Goal: Task Accomplishment & Management: Manage account settings

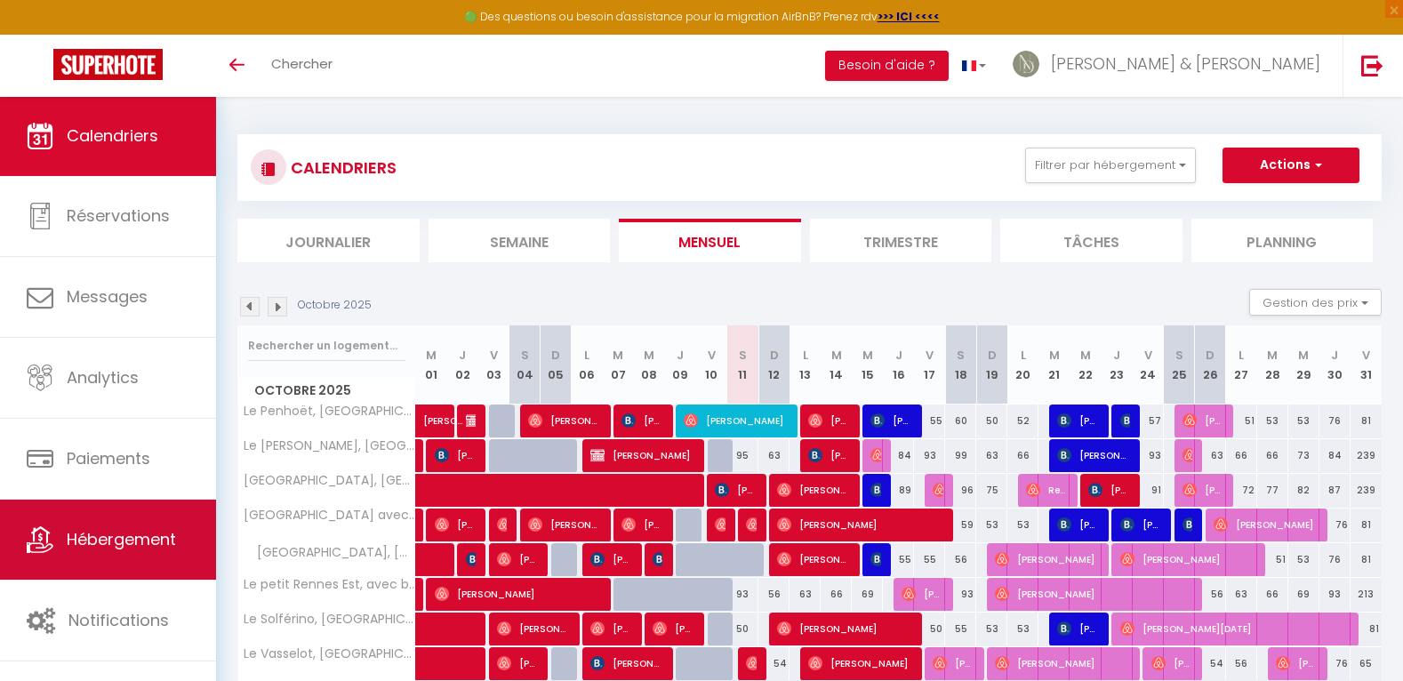
click at [90, 542] on span "Hébergement" at bounding box center [121, 539] width 109 height 22
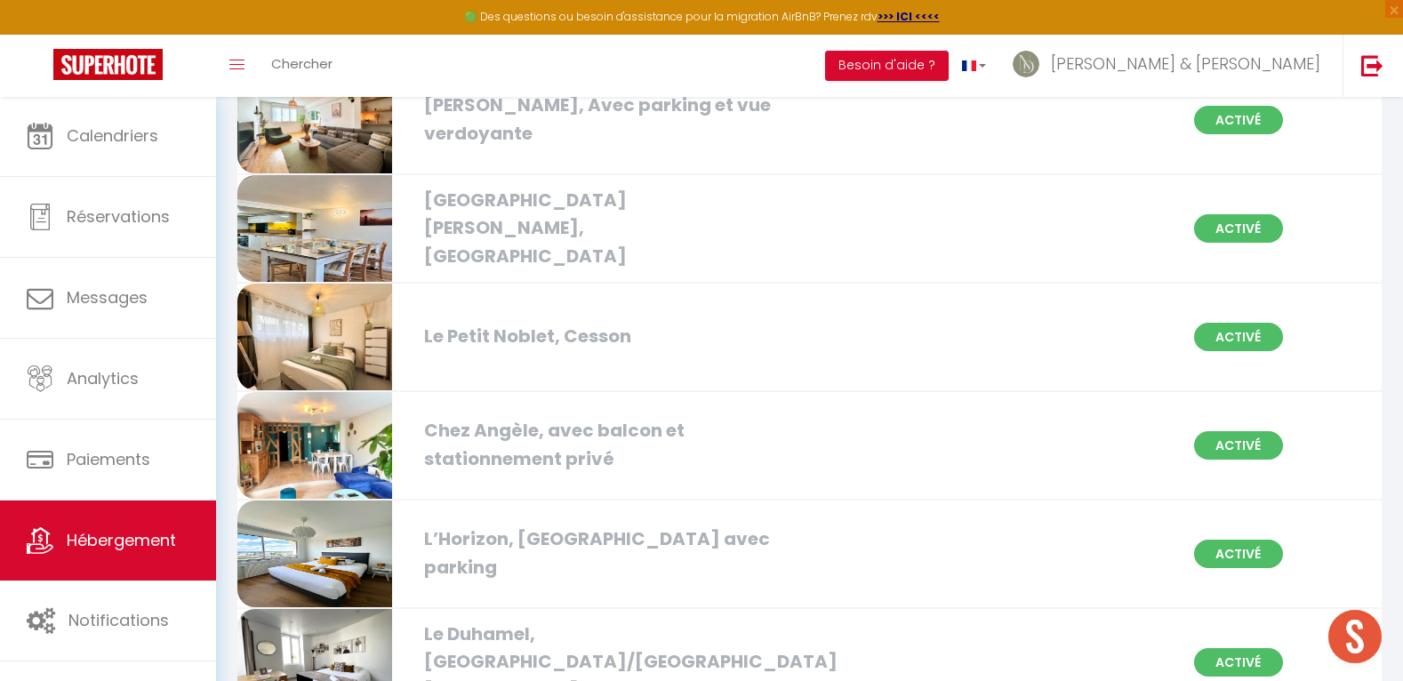
scroll to position [489, 0]
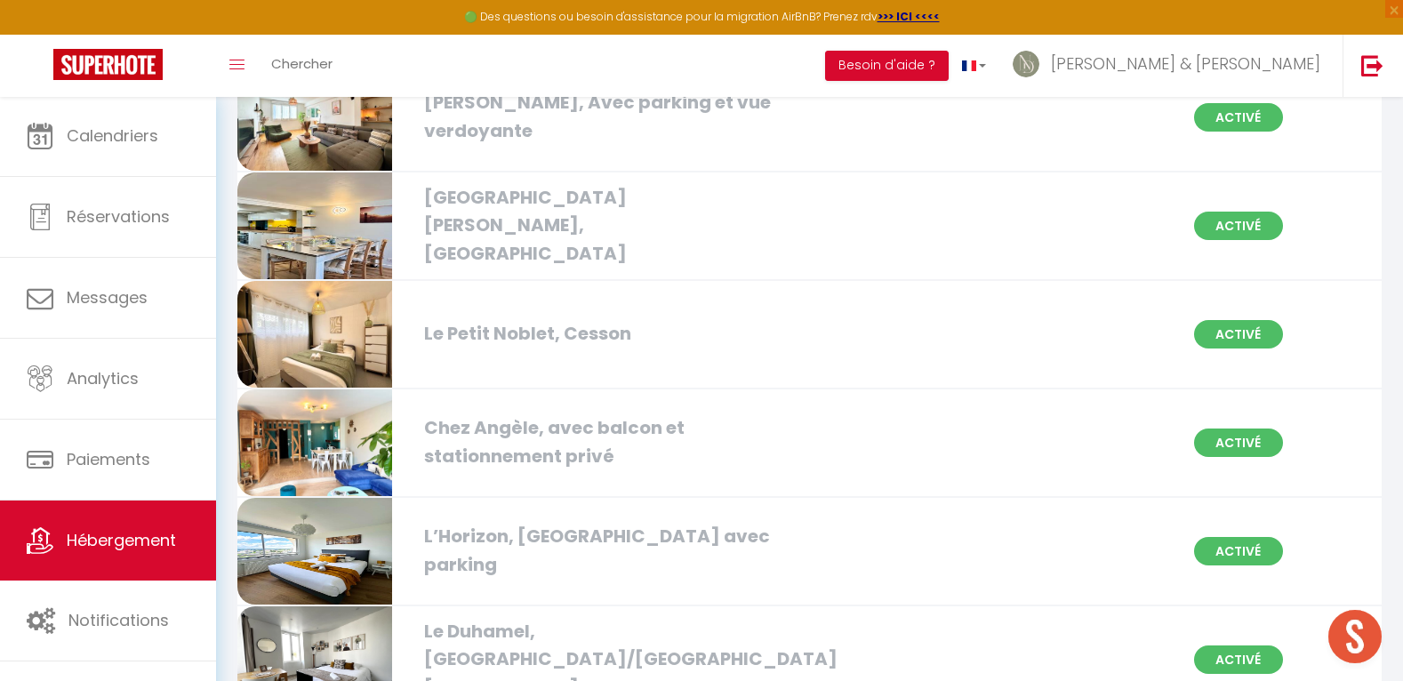
click at [325, 442] on img at bounding box center [314, 442] width 155 height 107
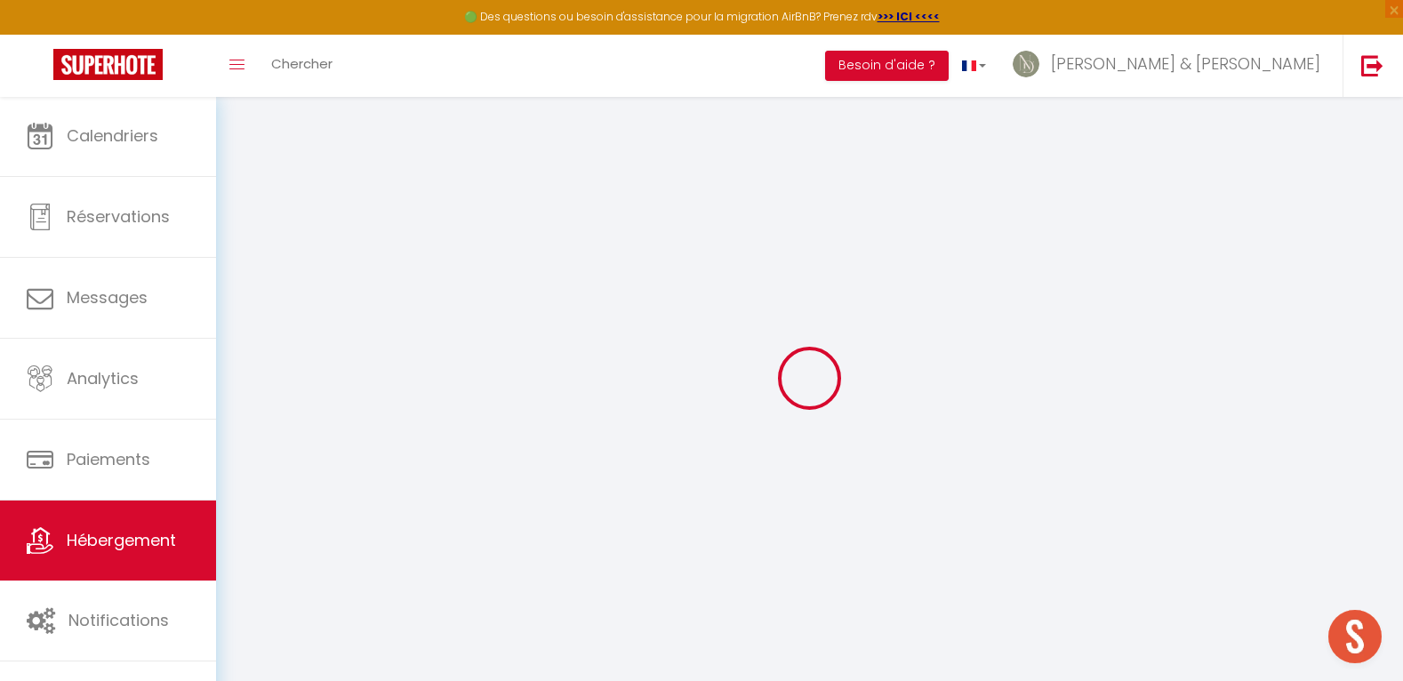
select select "28"
select select
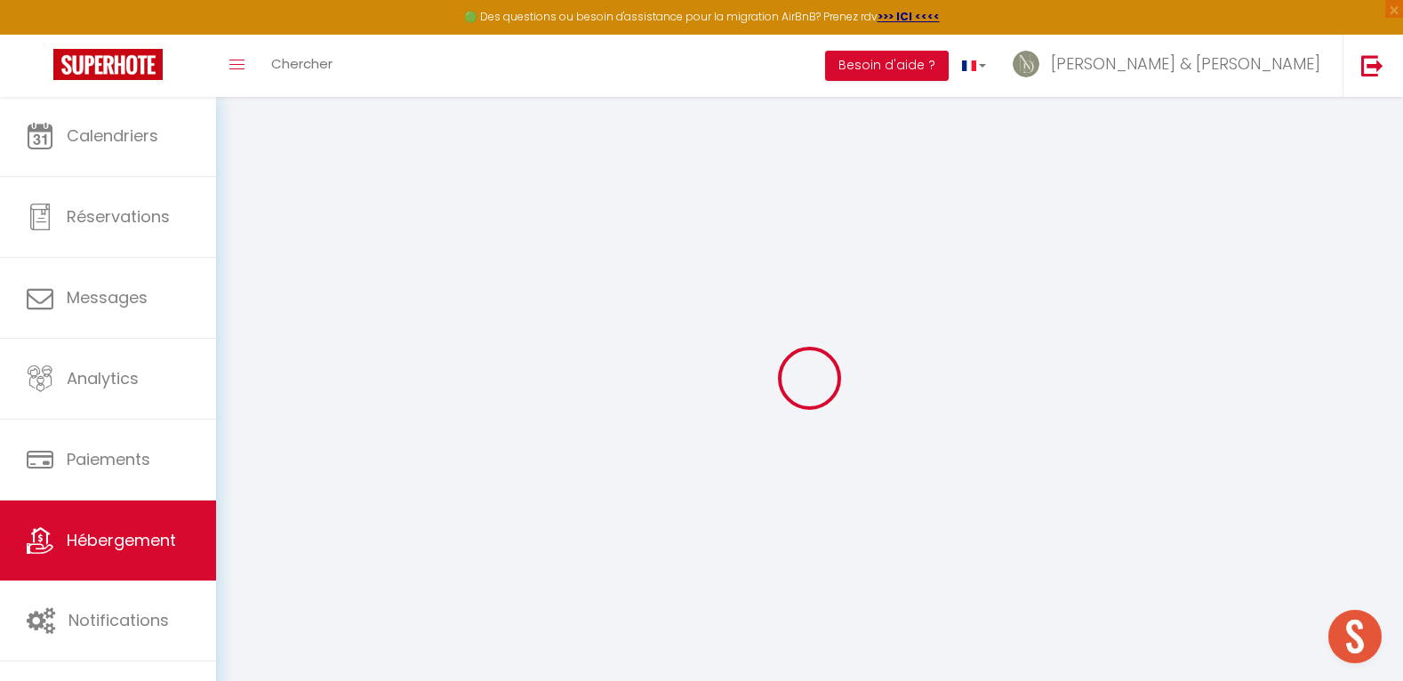
select select
checkbox input "false"
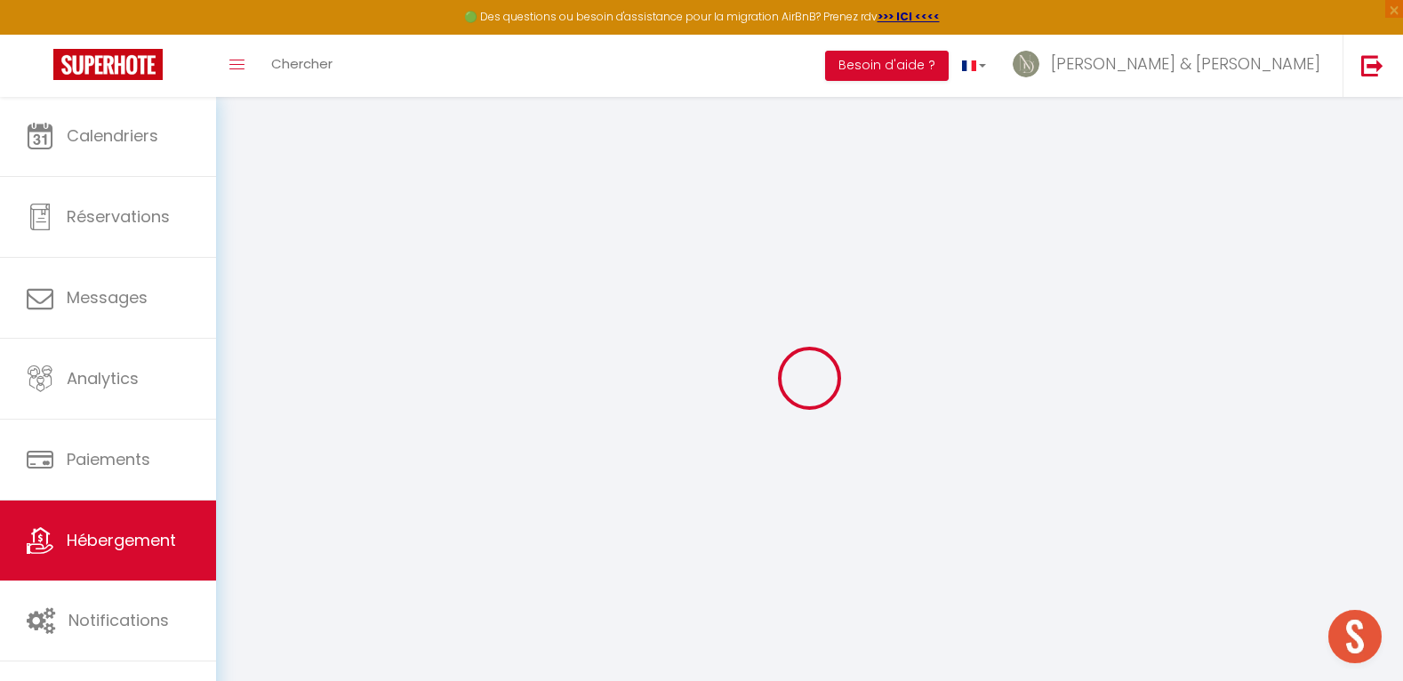
checkbox input "false"
select select
type input "Chez Angèle, avec balcon et stationnement privé"
type input "[PERSON_NAME] et [PERSON_NAME]"
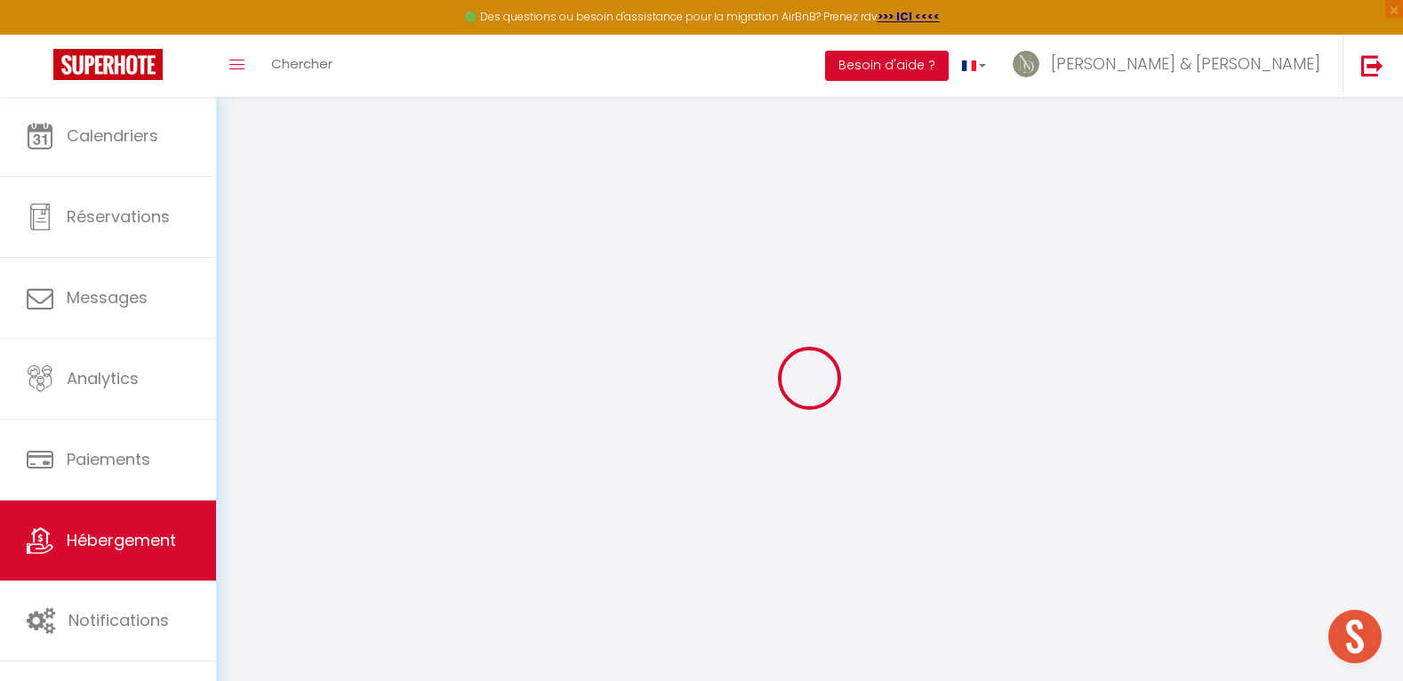
type input "GUYARD"
type input "Bellouan"
type input "56490"
type input "MENEAC"
select select "6"
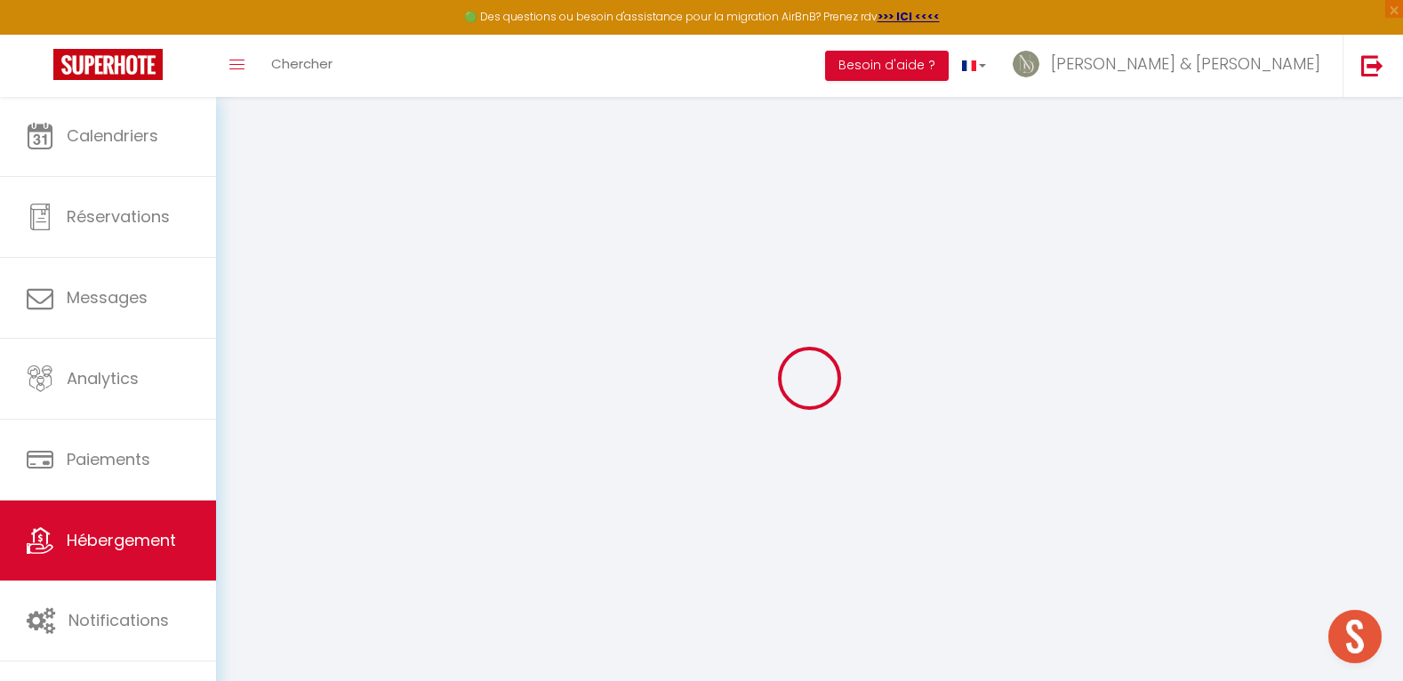
select select "3"
type input "130"
type input "99"
type input "2.16"
type input "1000"
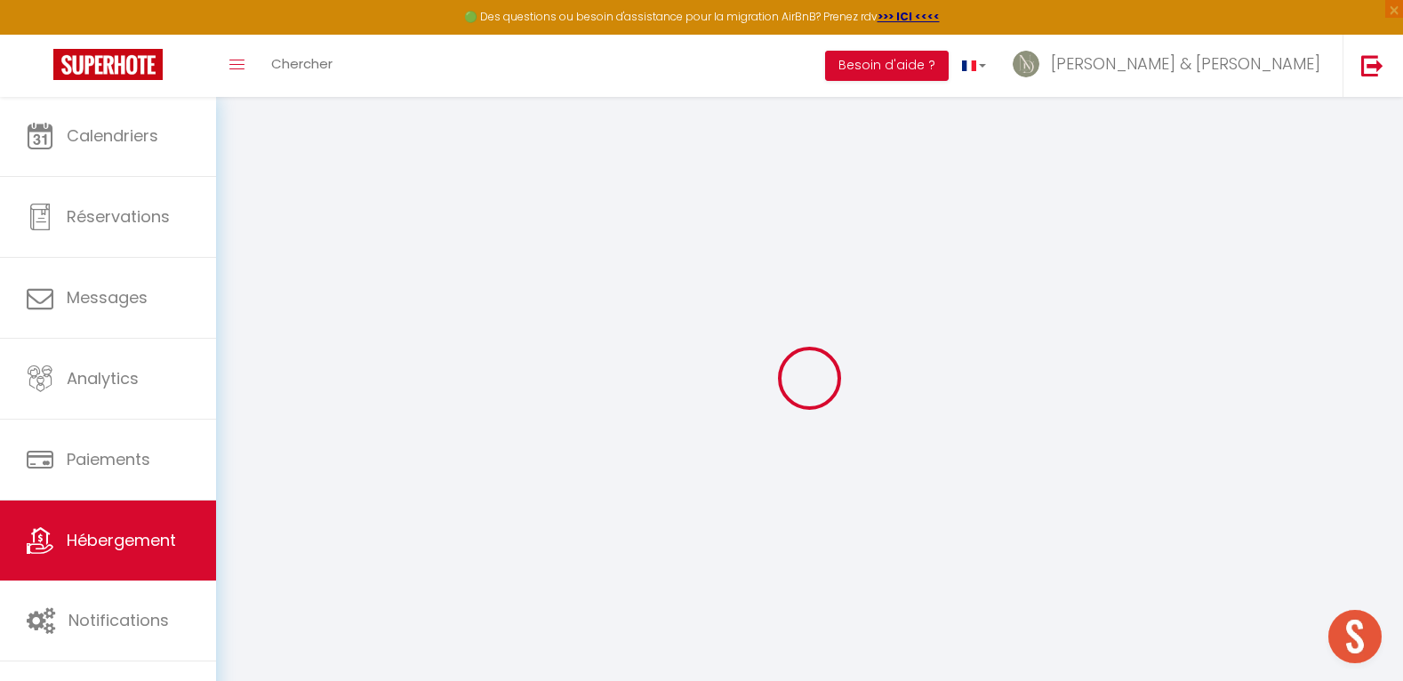
select select
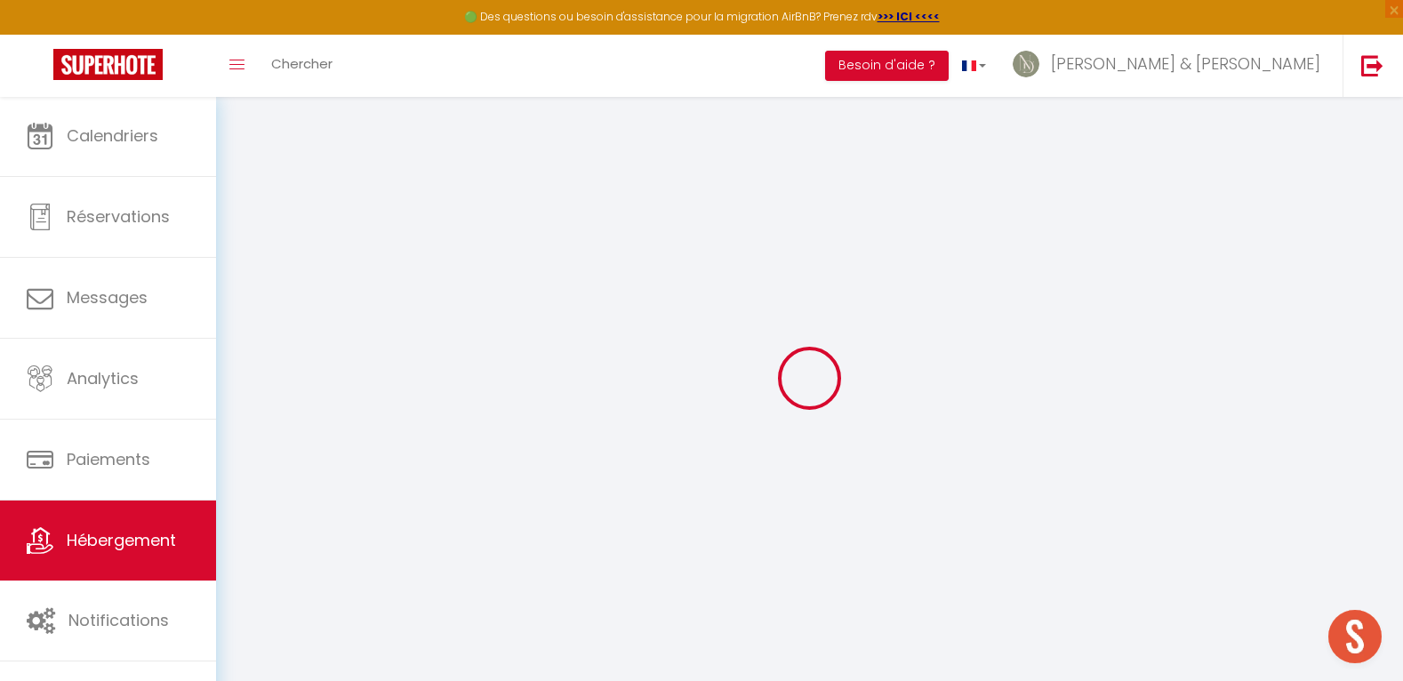
select select
type input "Tour de l'Eperon, [STREET_ADDRESS]"
type input "35000"
type input "[GEOGRAPHIC_DATA]"
type input "[EMAIL_ADDRESS][DOMAIN_NAME]"
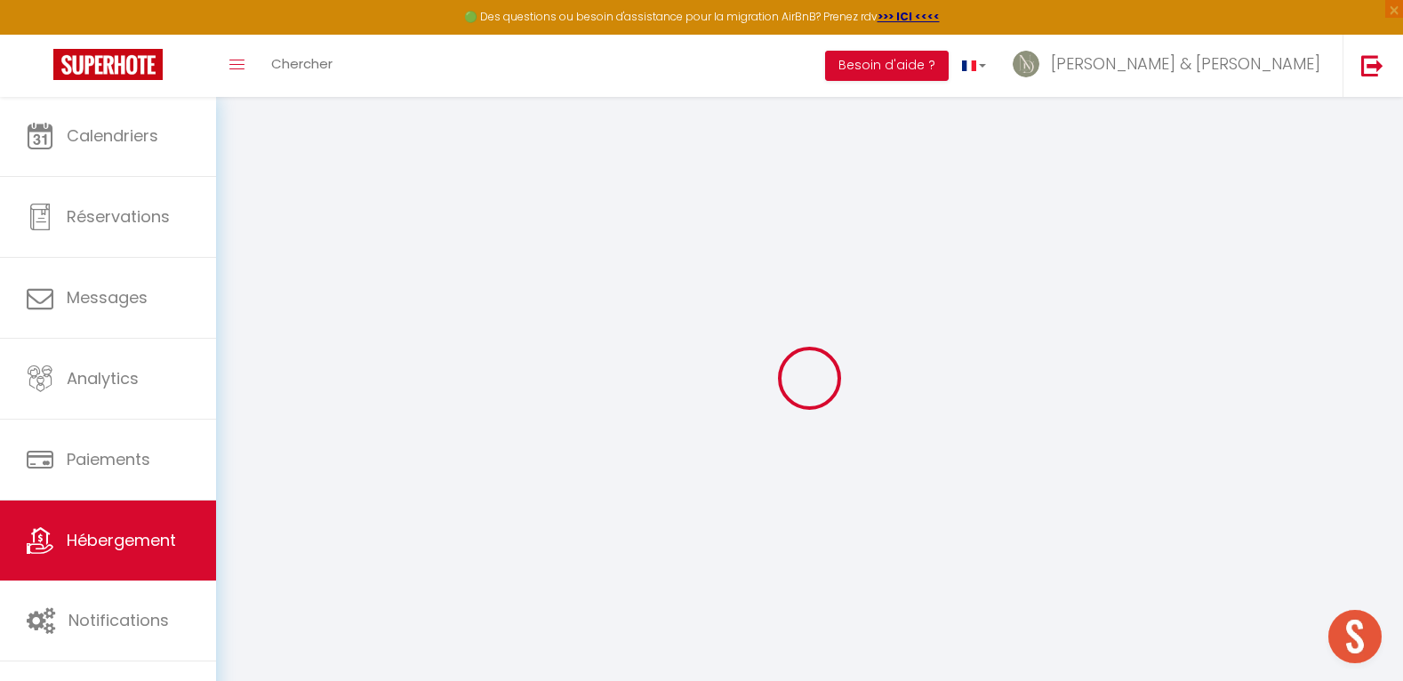
select select "8575"
checkbox input "false"
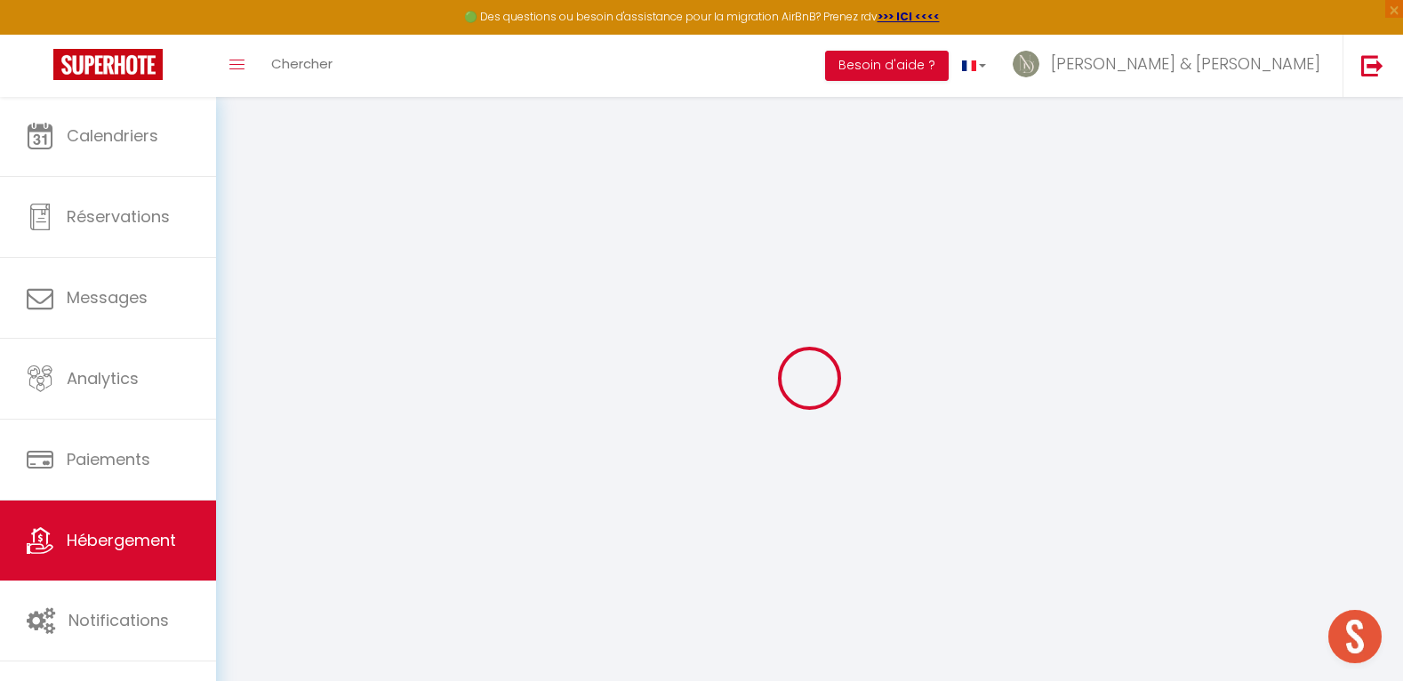
type input "23"
type input "99"
type input "0"
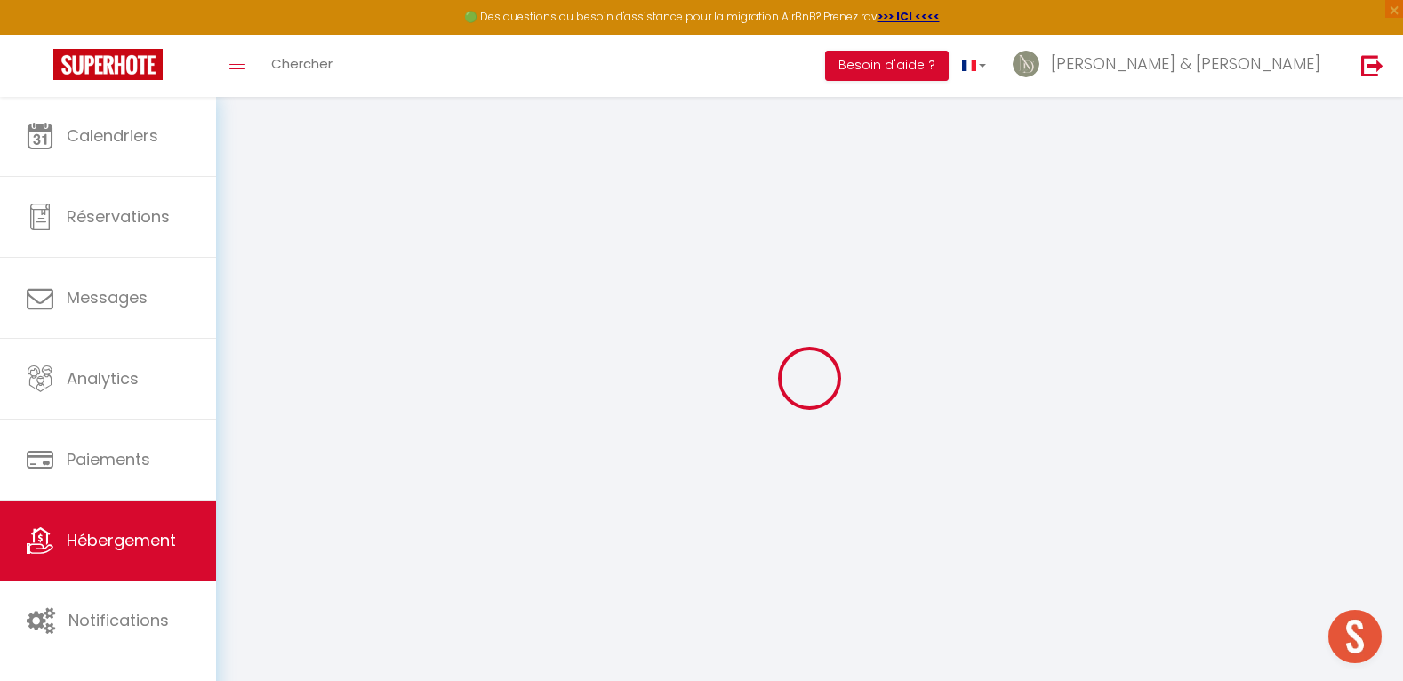
checkbox input "false"
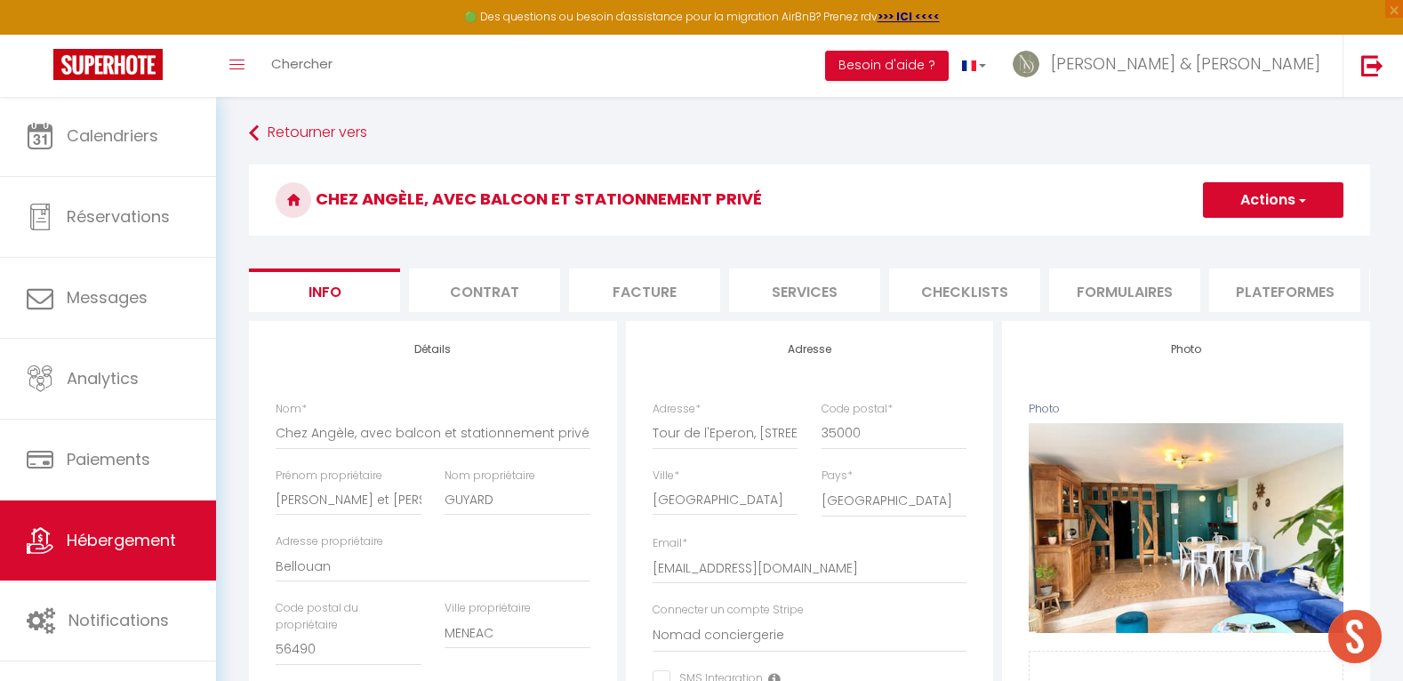
checkbox input "false"
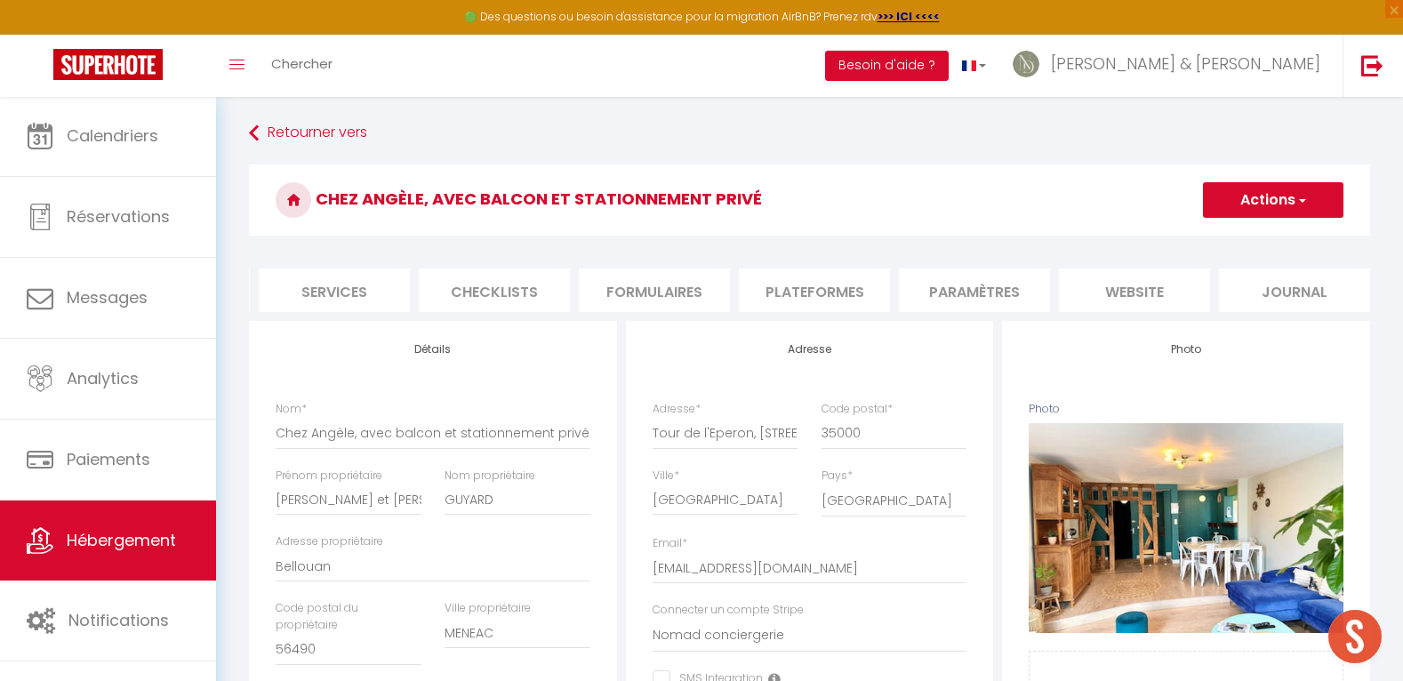
click at [967, 294] on li "Paramètres" at bounding box center [974, 291] width 151 height 44
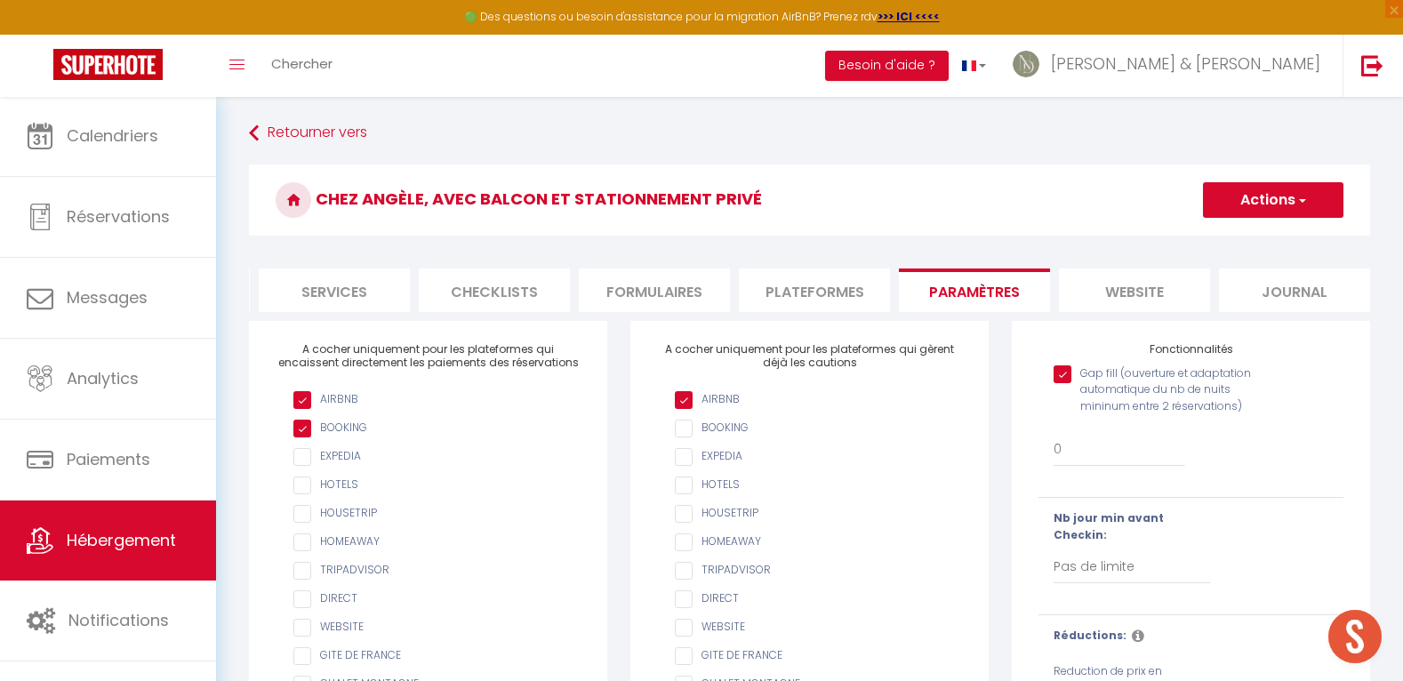
click at [1151, 295] on li "website" at bounding box center [1134, 291] width 151 height 44
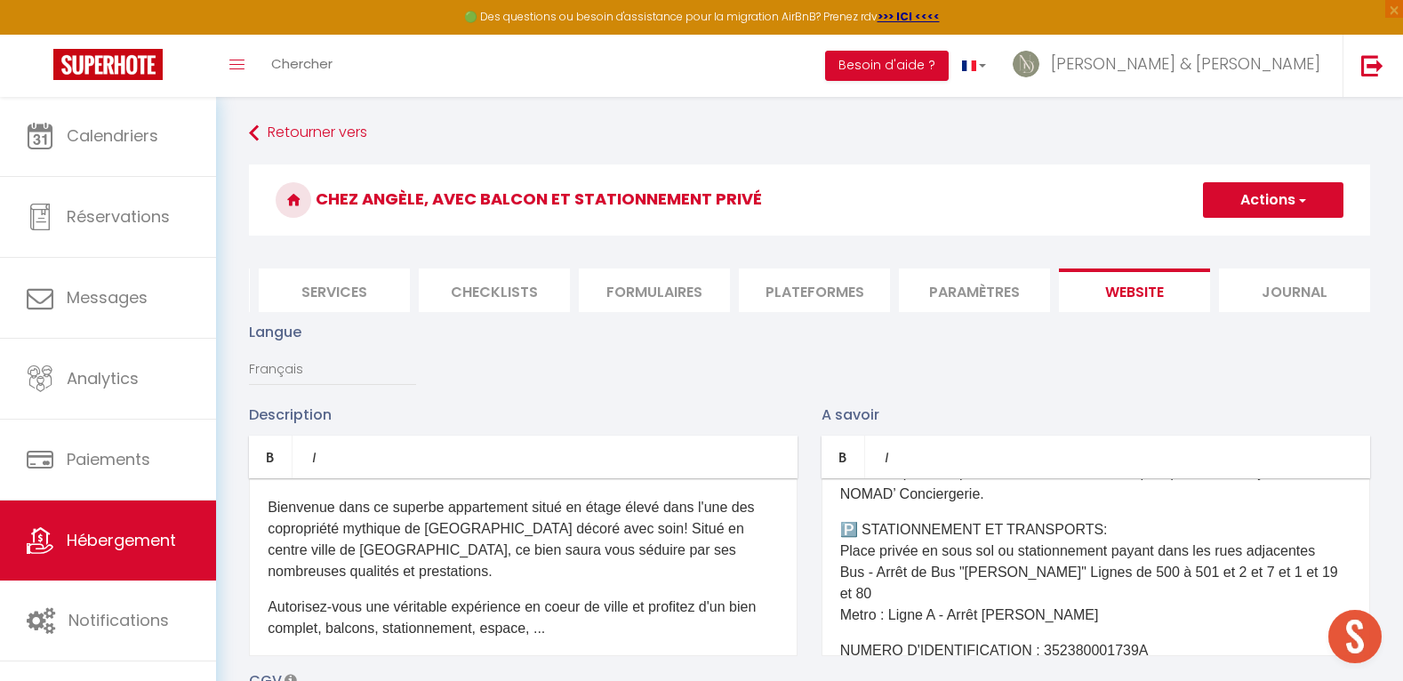
scroll to position [393, 0]
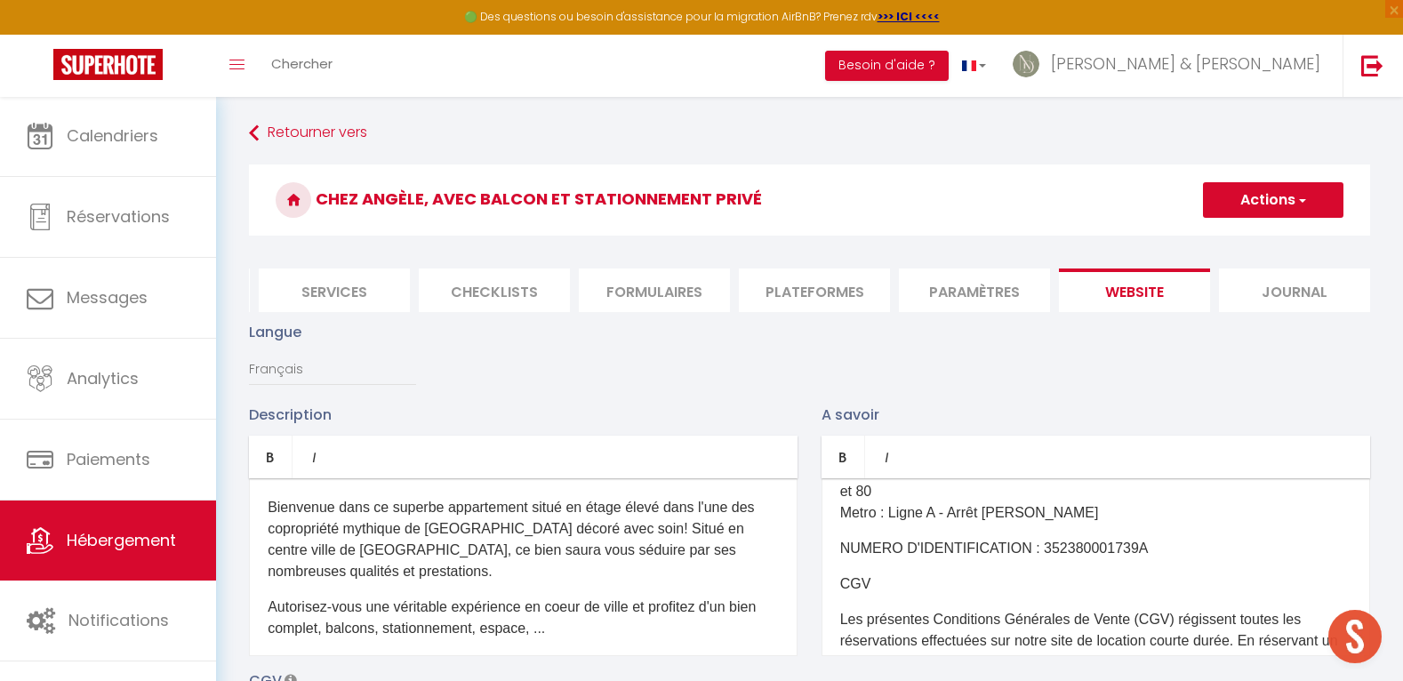
click at [1100, 547] on p "NUMERO D'IDENTIFICATION : 352380001739A​" at bounding box center [1095, 548] width 511 height 21
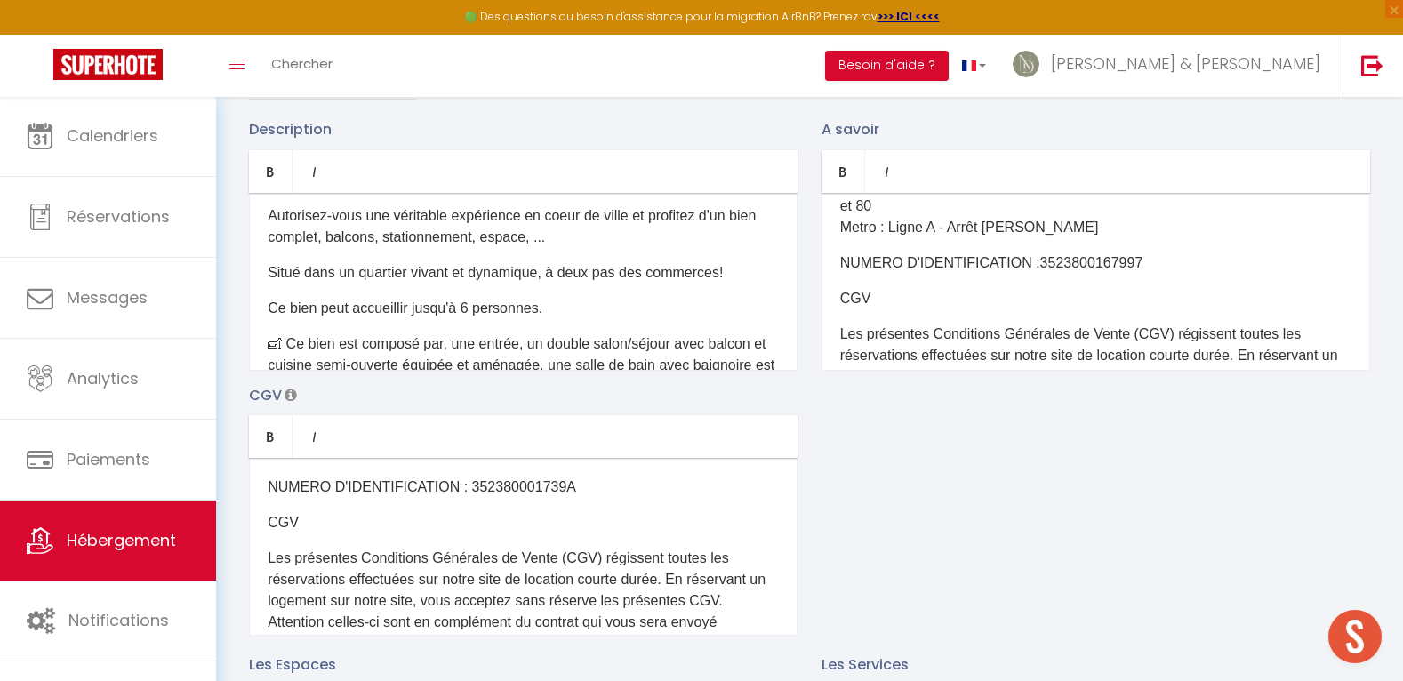
scroll to position [121, 0]
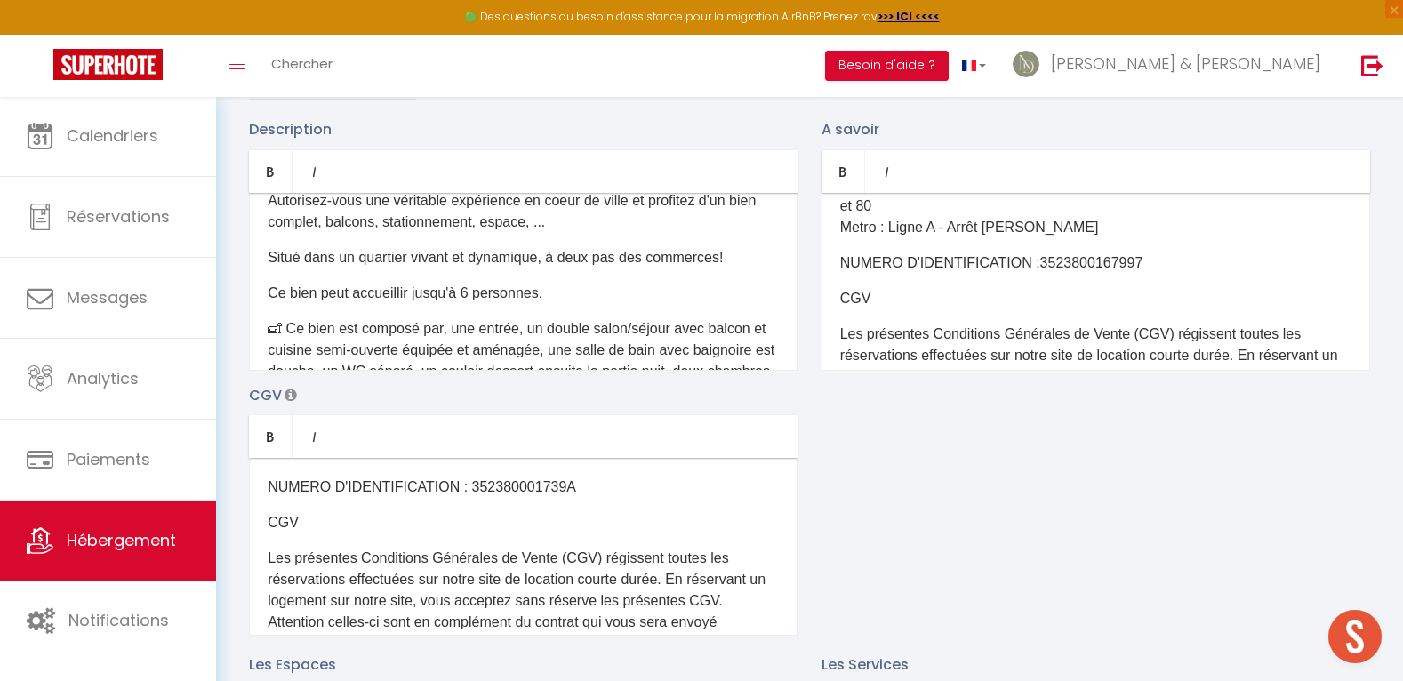
click at [476, 483] on p "NUMERO D'IDENTIFICATION : 352380001739A​" at bounding box center [523, 487] width 511 height 21
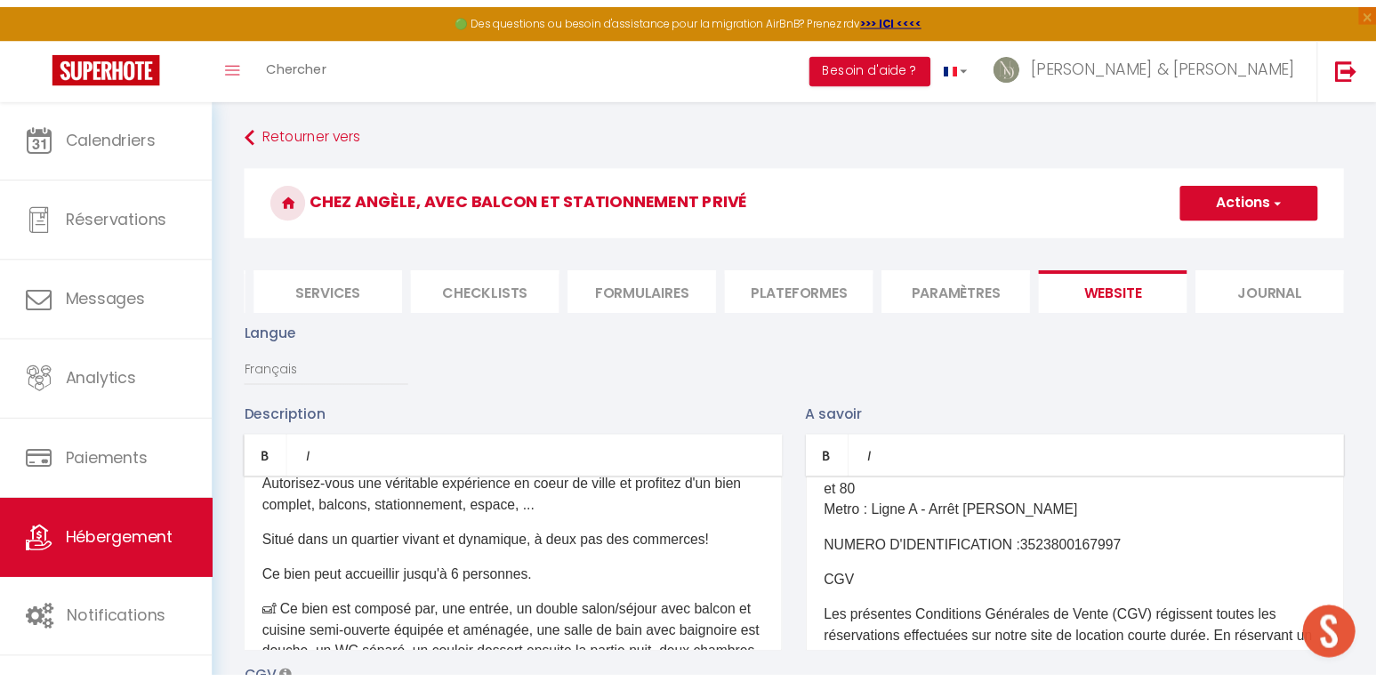
scroll to position [0, 0]
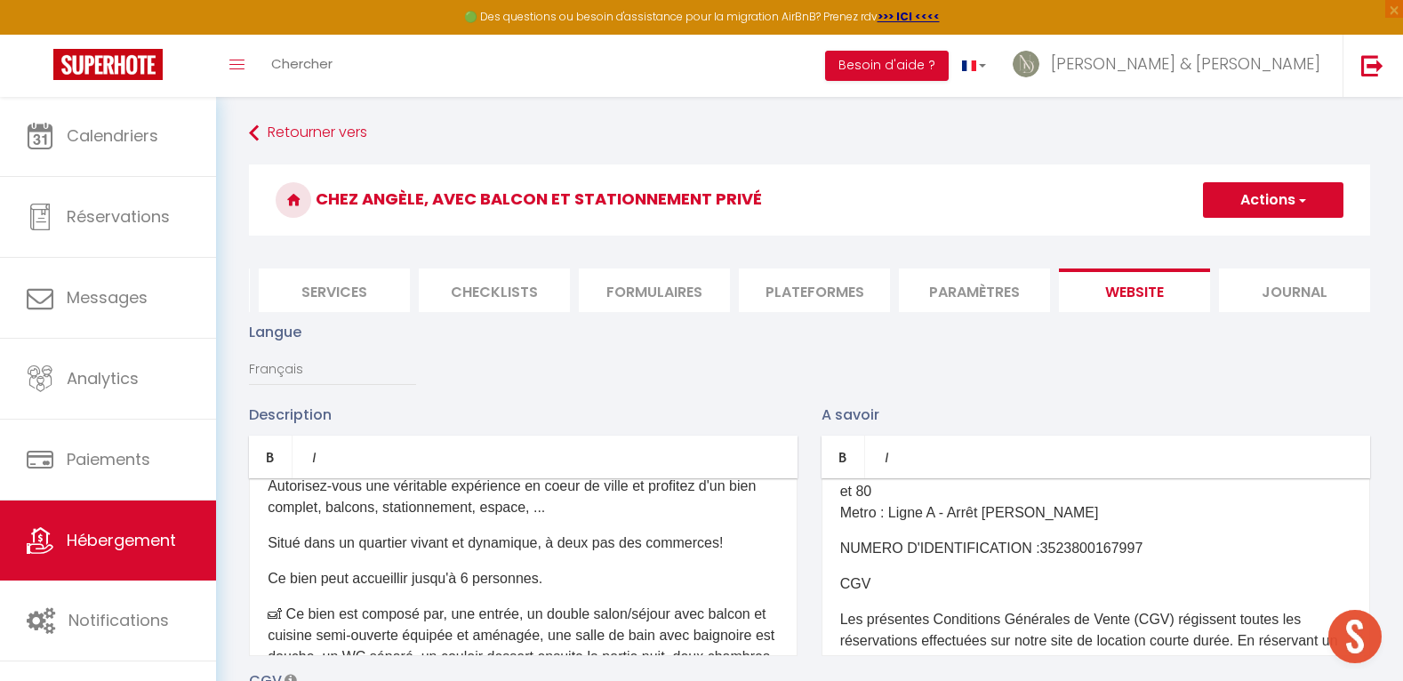
click at [1236, 199] on button "Actions" at bounding box center [1273, 200] width 140 height 36
click at [1245, 242] on input "Enregistrer" at bounding box center [1253, 239] width 66 height 18
checkbox input "true"
checkbox input "false"
